Goal: Information Seeking & Learning: Check status

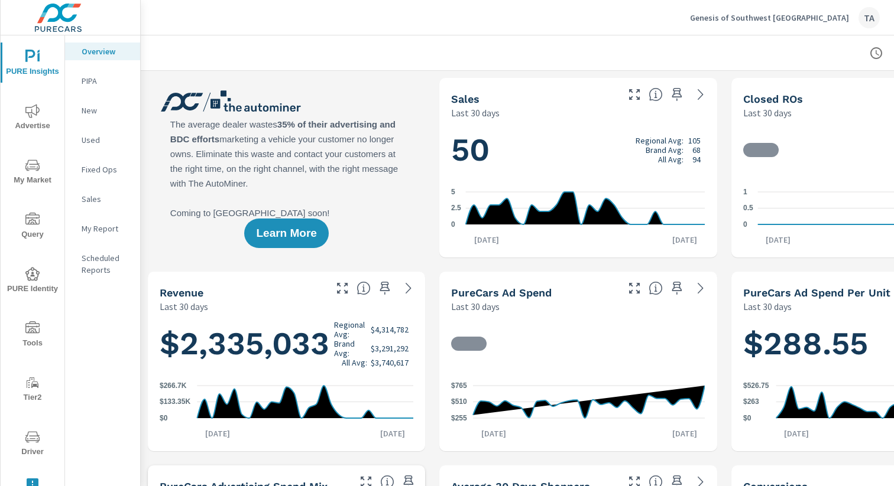
click at [59, 8] on img at bounding box center [58, 17] width 115 height 47
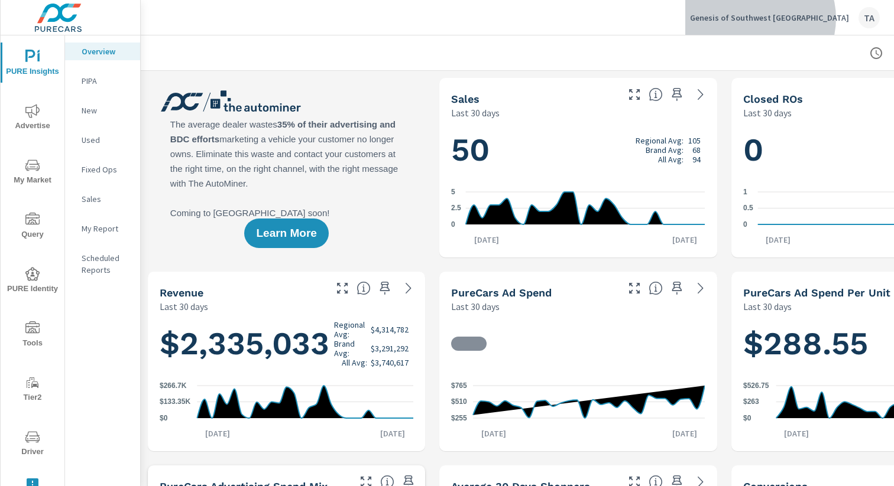
click at [807, 18] on p "Genesis of Southwest Houston" at bounding box center [769, 17] width 159 height 11
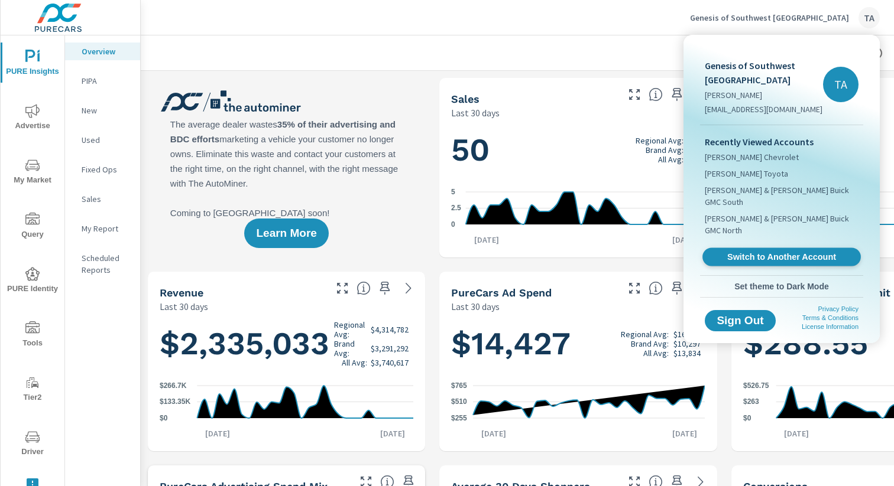
scroll to position [1, 0]
click at [756, 252] on span "Switch to Another Account" at bounding box center [781, 257] width 145 height 11
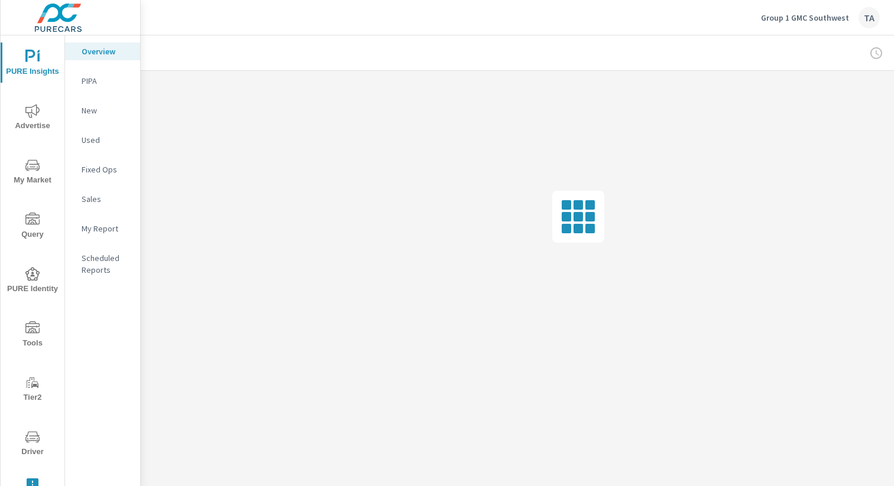
scroll to position [0, 122]
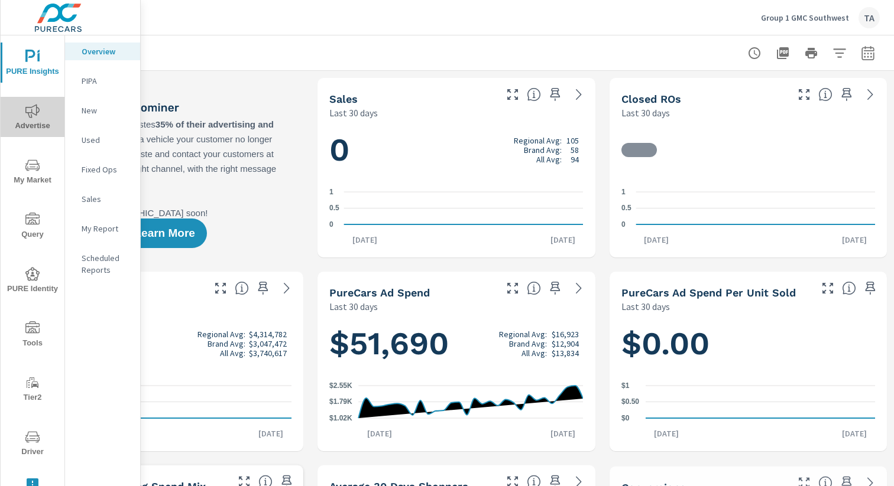
click at [31, 105] on icon "nav menu" at bounding box center [32, 111] width 14 height 14
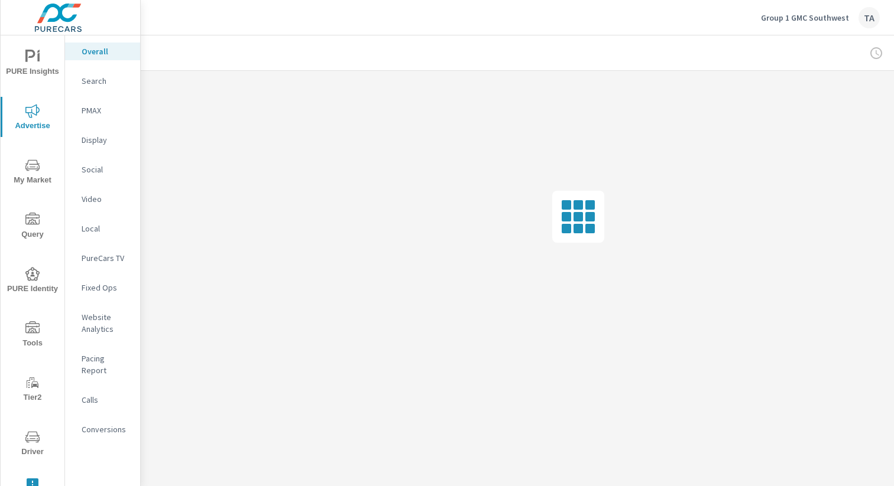
scroll to position [0, 122]
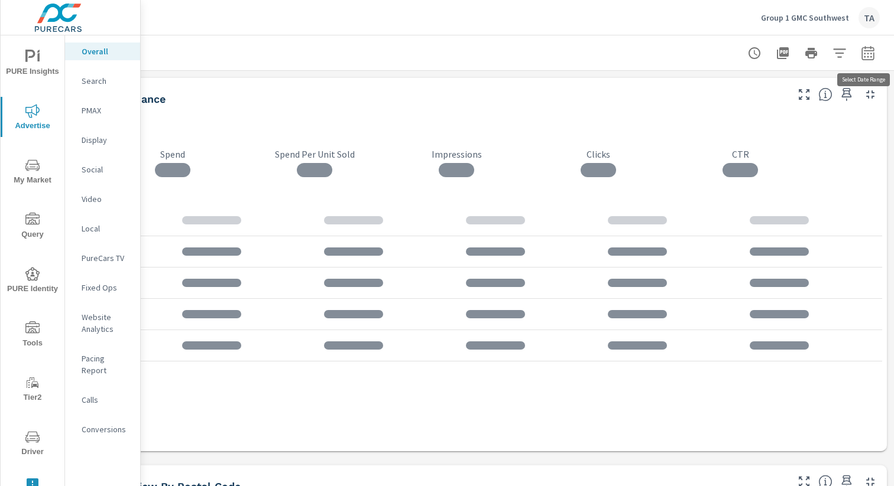
click at [868, 56] on icon "button" at bounding box center [867, 55] width 8 height 5
select select "Last month"
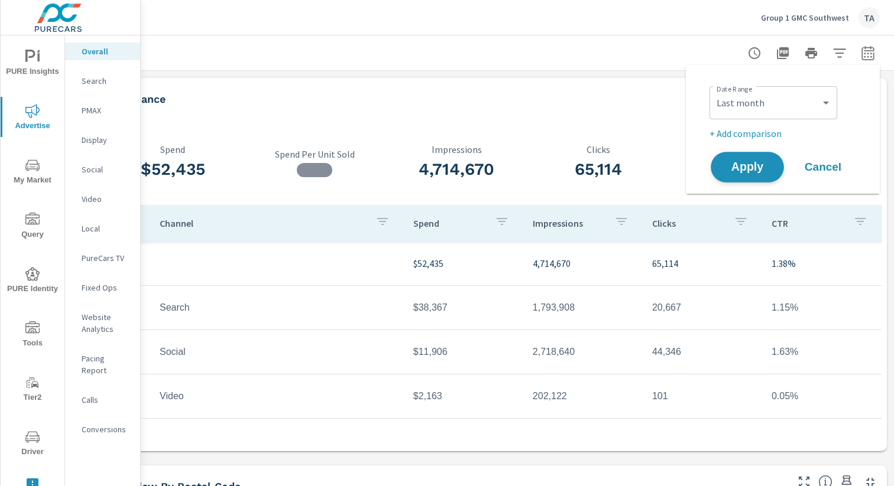
click at [743, 164] on span "Apply" at bounding box center [747, 167] width 48 height 11
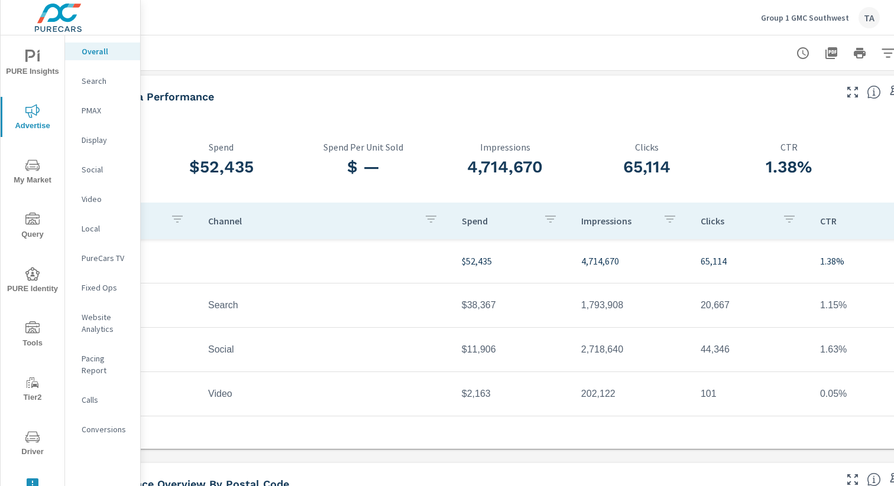
scroll to position [4, 73]
drag, startPoint x: 462, startPoint y: 394, endPoint x: 504, endPoint y: 393, distance: 42.6
click at [504, 393] on td "$2,163" at bounding box center [511, 393] width 119 height 30
copy td "$2,163"
drag, startPoint x: 472, startPoint y: 391, endPoint x: 493, endPoint y: 284, distance: 109.8
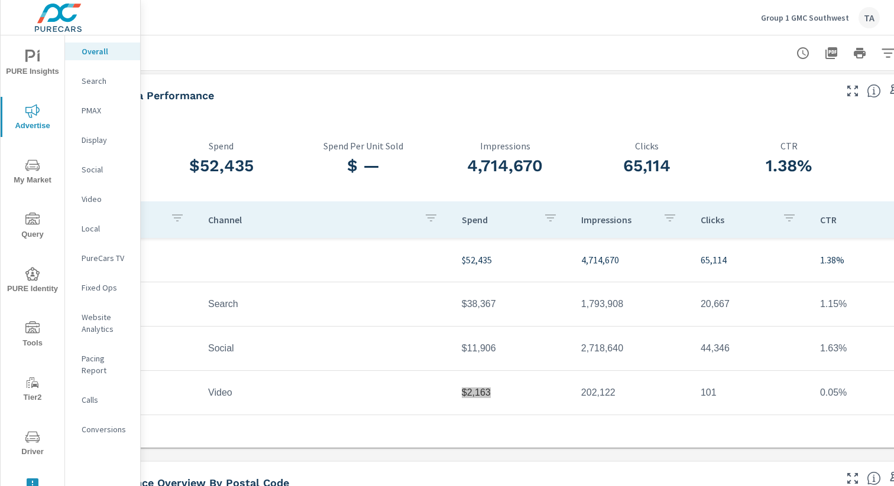
click at [0, 0] on div "PURE Insights Advertise My Market Query PURE Identity Tools Tier2 Driver Leave …" at bounding box center [447, 243] width 894 height 486
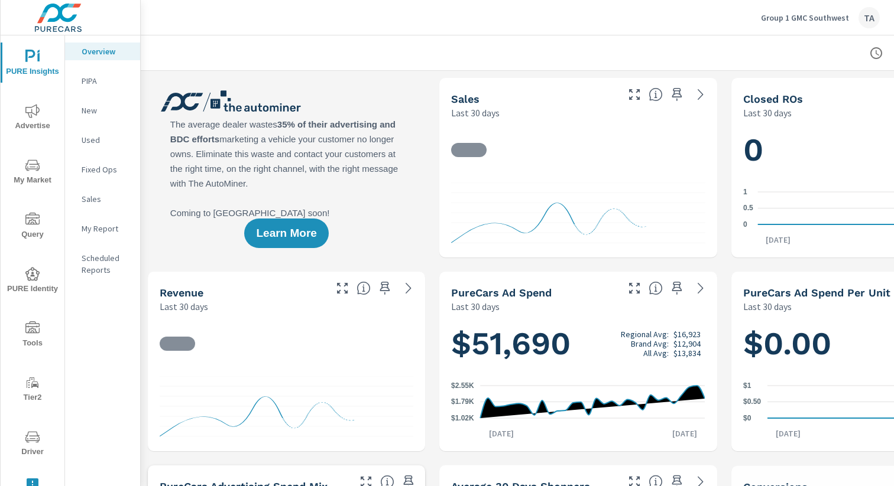
scroll to position [1, 0]
click at [32, 124] on span "Advertise" at bounding box center [32, 118] width 57 height 29
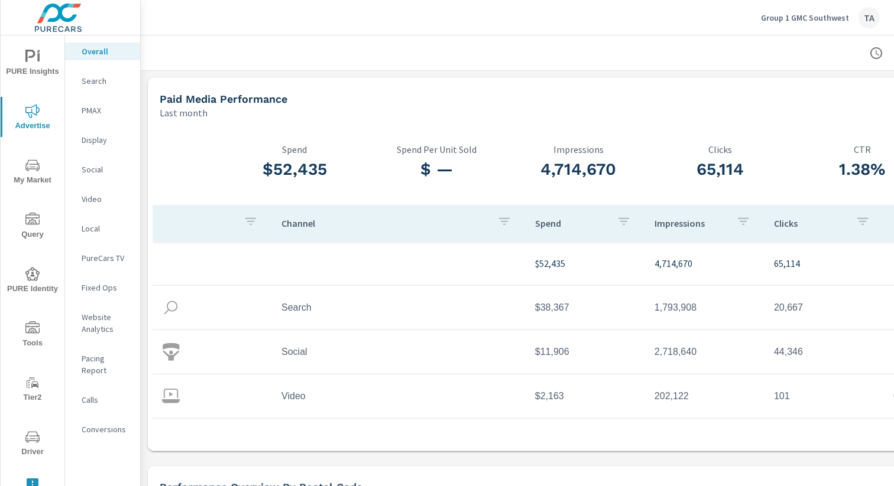
click at [105, 257] on p "PureCars TV" at bounding box center [106, 258] width 49 height 12
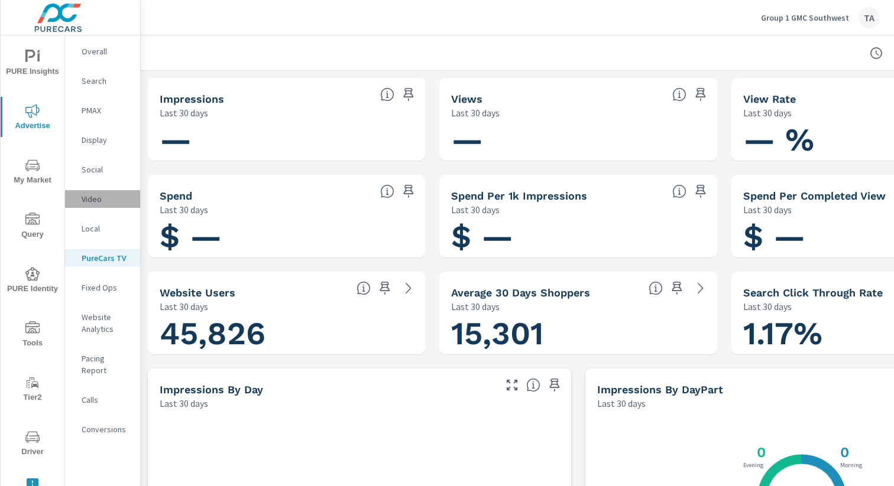
click at [92, 199] on p "Video" at bounding box center [106, 199] width 49 height 12
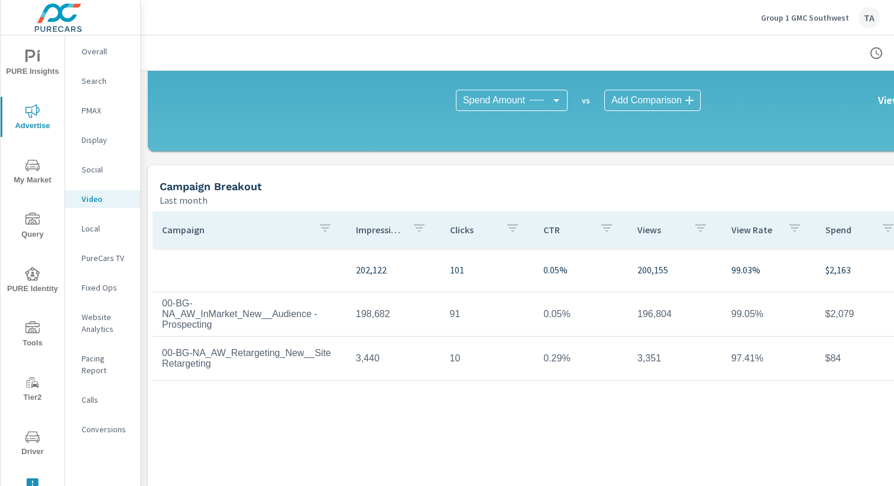
scroll to position [302, 0]
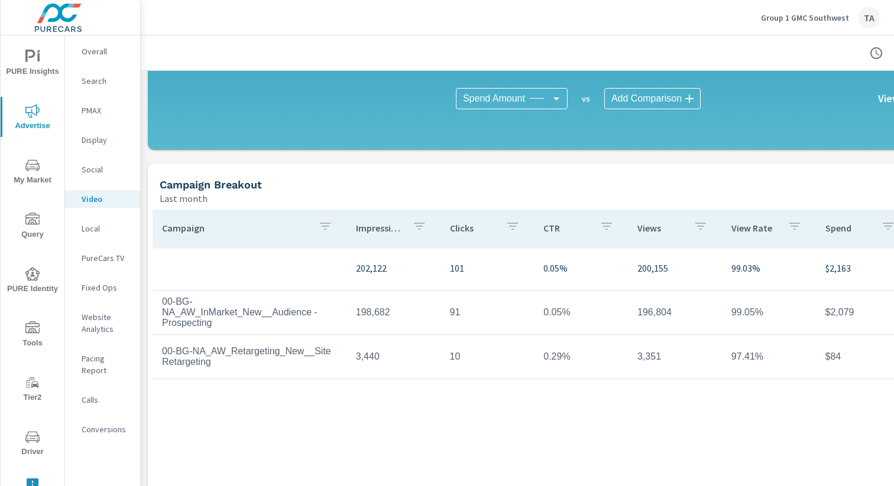
click at [101, 46] on p "Overall" at bounding box center [106, 52] width 49 height 12
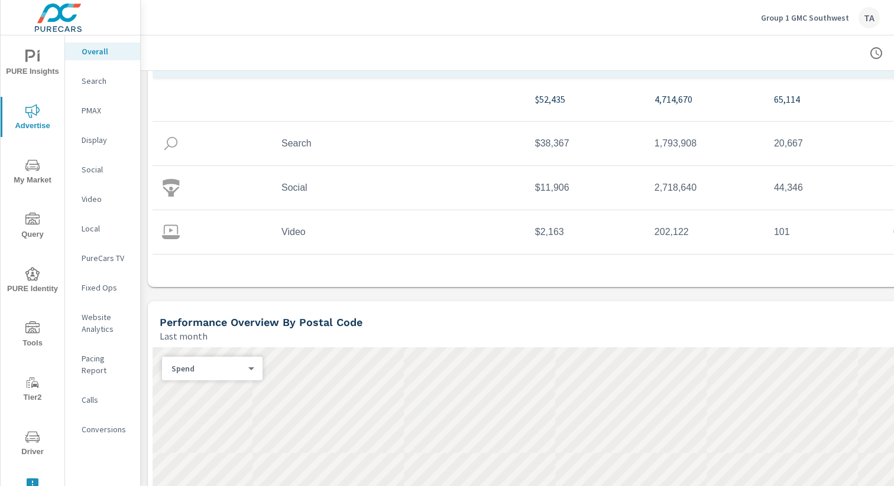
scroll to position [172, 0]
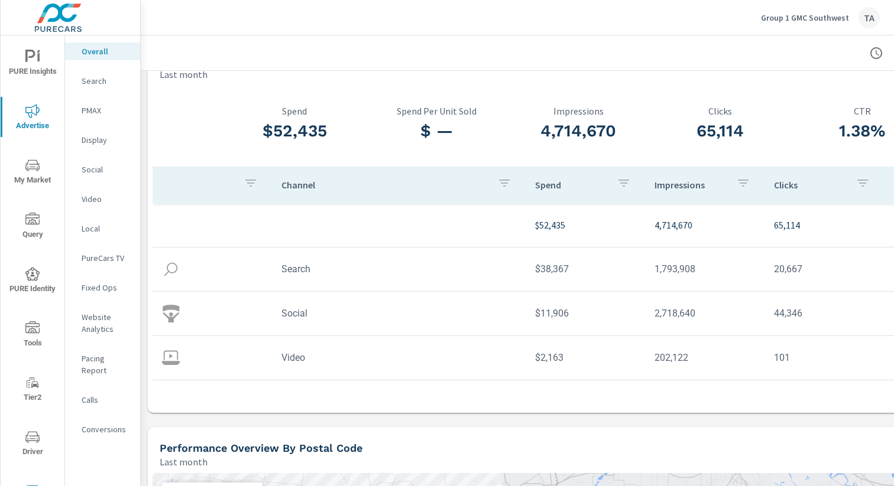
scroll to position [37, 0]
